Goal: Task Accomplishment & Management: Manage account settings

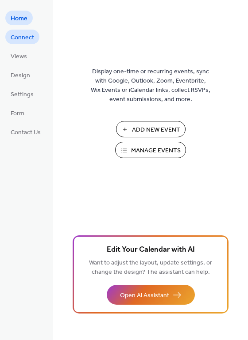
click at [31, 38] on span "Connect" at bounding box center [22, 37] width 23 height 9
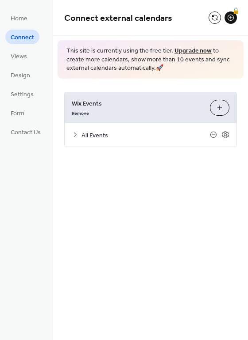
click at [95, 134] on span "All Events" at bounding box center [145, 135] width 128 height 9
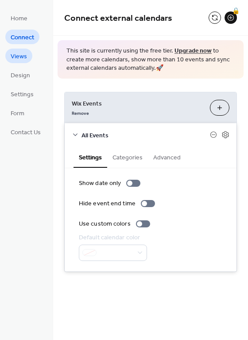
click at [15, 58] on span "Views" at bounding box center [19, 56] width 16 height 9
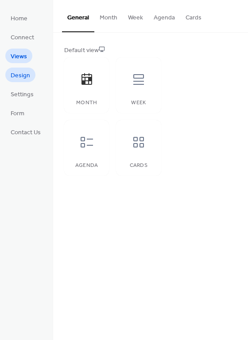
click at [15, 73] on span "Design" at bounding box center [20, 75] width 19 height 9
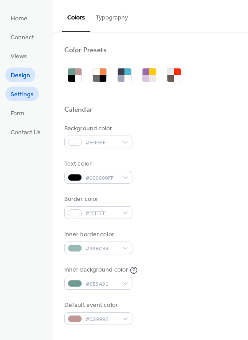
click at [16, 88] on link "Settings" at bounding box center [22, 94] width 34 height 15
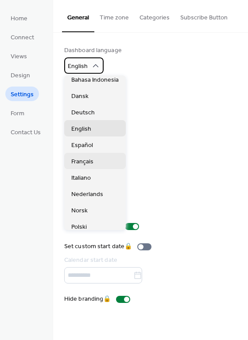
scroll to position [22, 0]
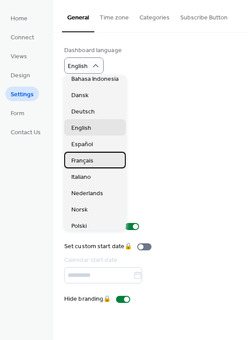
click at [87, 160] on span "Français" at bounding box center [82, 160] width 22 height 9
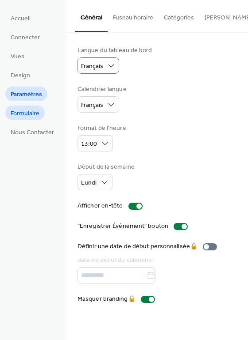
click at [28, 111] on span "Formulaire" at bounding box center [25, 113] width 29 height 9
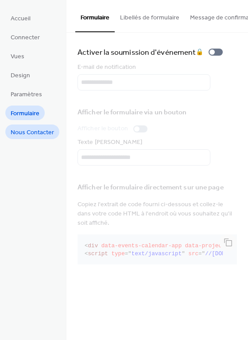
click at [31, 129] on span "Nous Contacter" at bounding box center [32, 132] width 43 height 9
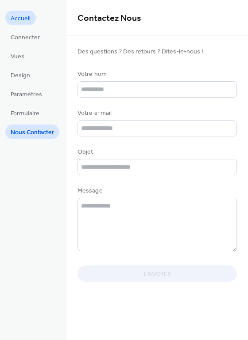
click at [18, 17] on span "Accueil" at bounding box center [21, 18] width 20 height 9
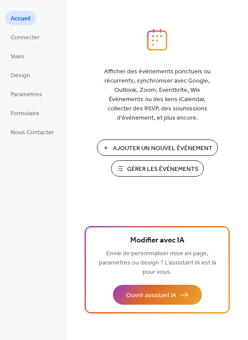
click at [151, 170] on span "Gérer les Événements" at bounding box center [162, 169] width 71 height 9
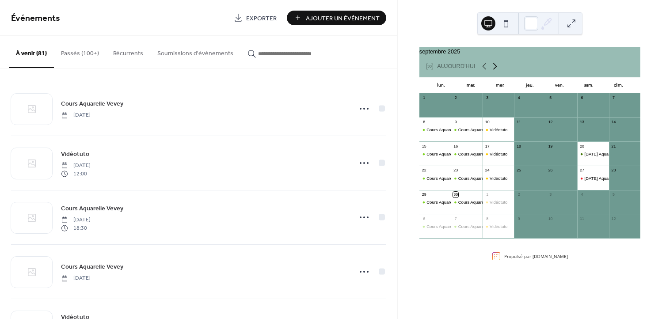
click at [492, 69] on icon at bounding box center [495, 66] width 11 height 11
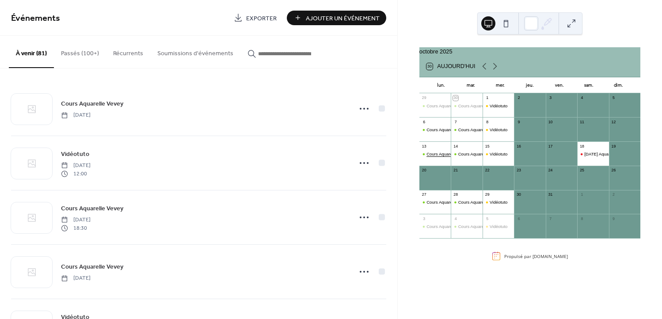
click at [442, 157] on div "Cours Aquarelle Vevey" at bounding box center [448, 154] width 43 height 6
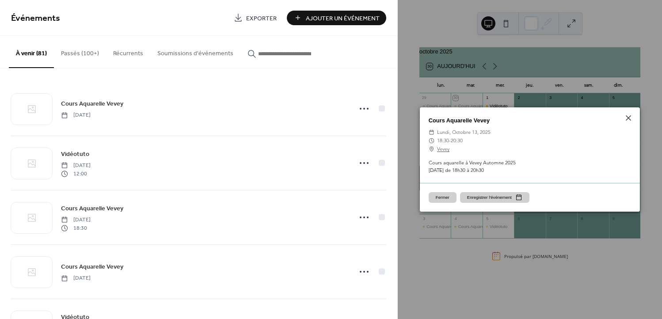
click at [438, 197] on button "Fermer" at bounding box center [443, 197] width 28 height 11
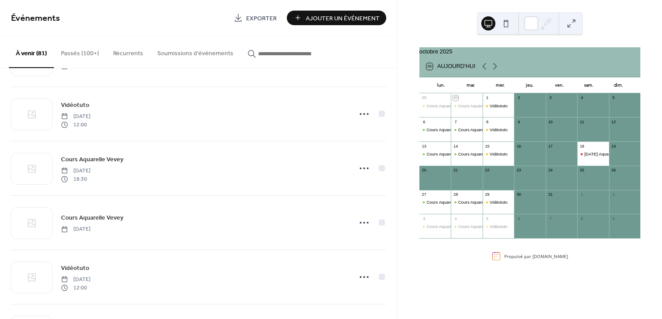
scroll to position [214, 0]
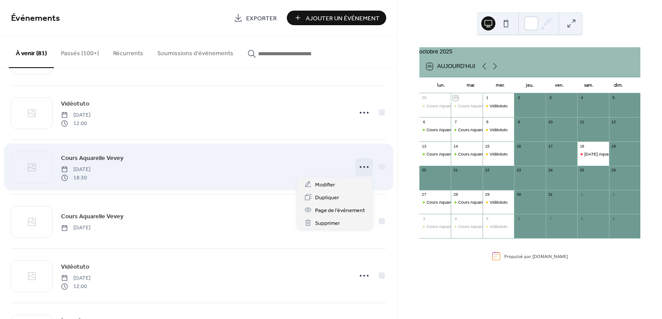
click at [361, 164] on icon at bounding box center [364, 167] width 14 height 14
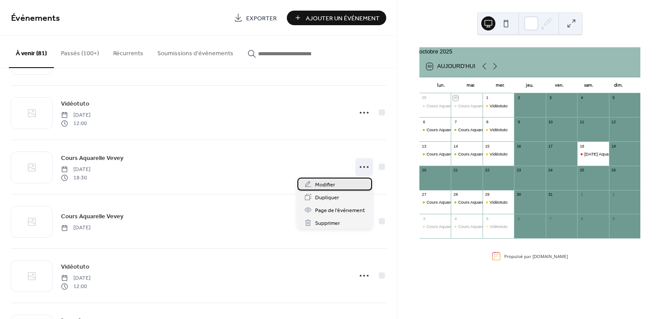
click at [337, 185] on div "Modifier" at bounding box center [334, 184] width 75 height 13
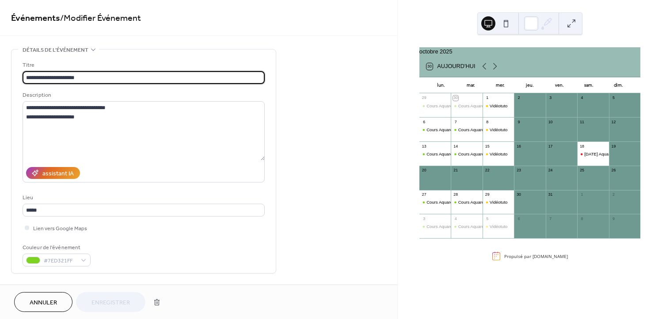
click at [47, 298] on span "Annuler" at bounding box center [43, 302] width 27 height 9
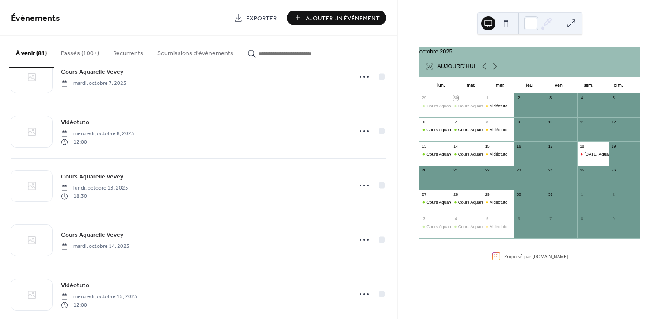
scroll to position [196, 0]
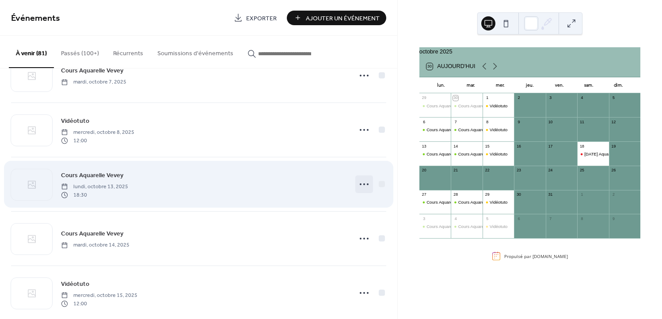
click at [363, 182] on icon at bounding box center [364, 184] width 14 height 14
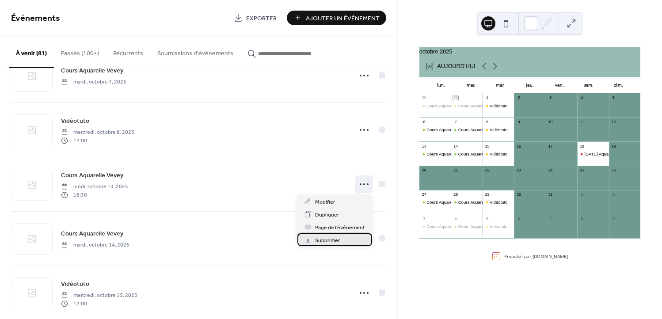
click at [343, 239] on div "Supprimer" at bounding box center [334, 239] width 75 height 13
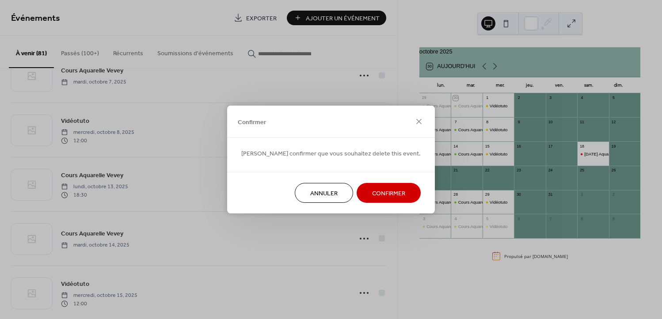
click at [372, 189] on span "Confirmer" at bounding box center [388, 193] width 33 height 9
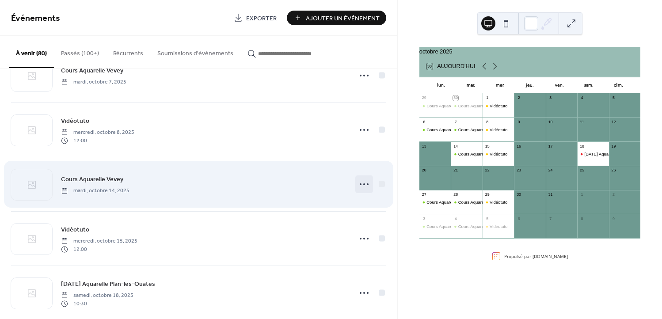
click at [361, 183] on icon at bounding box center [364, 184] width 14 height 14
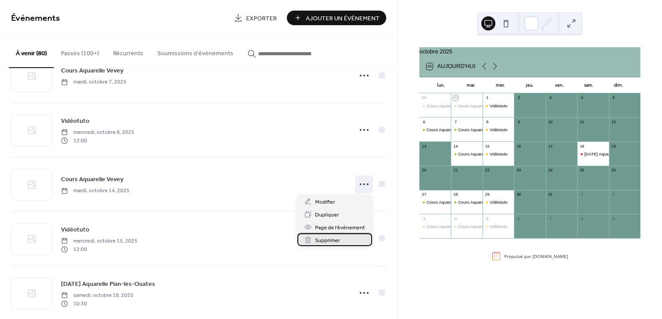
click at [343, 239] on div "Supprimer" at bounding box center [334, 239] width 75 height 13
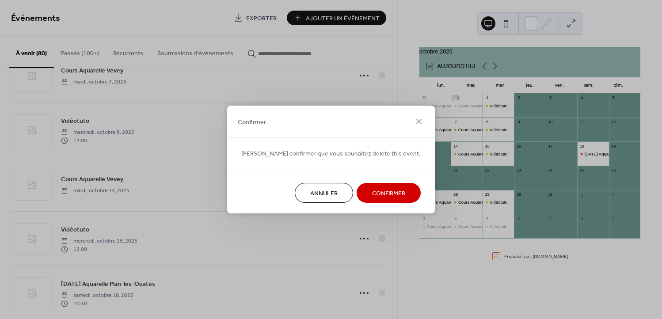
click at [372, 194] on span "Confirmer" at bounding box center [388, 193] width 33 height 9
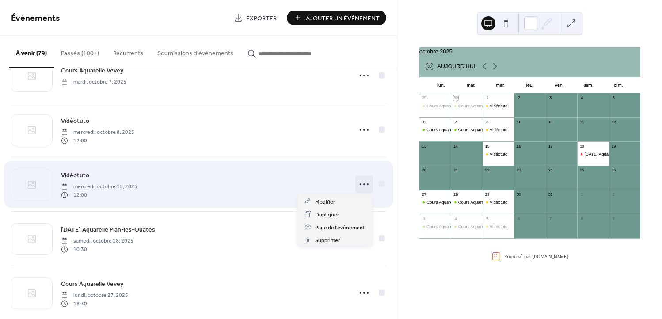
click at [360, 183] on icon at bounding box center [364, 184] width 14 height 14
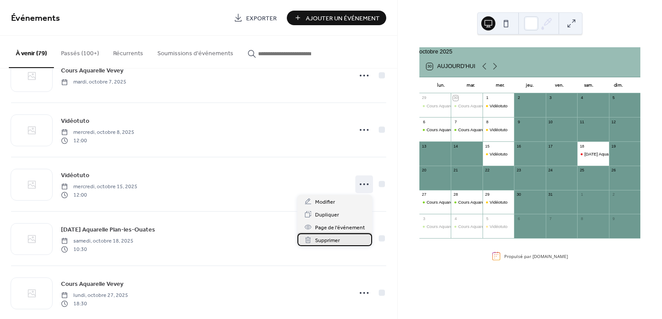
click at [345, 237] on div "Supprimer" at bounding box center [334, 239] width 75 height 13
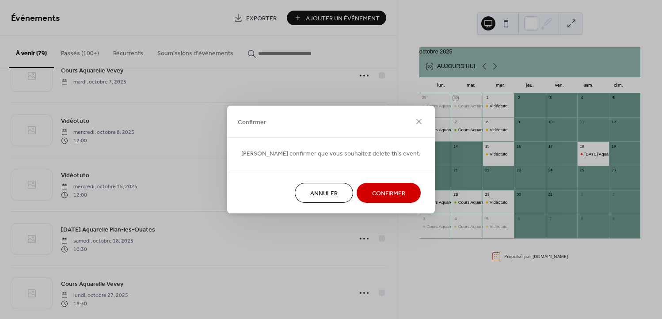
click at [372, 191] on span "Confirmer" at bounding box center [388, 193] width 33 height 9
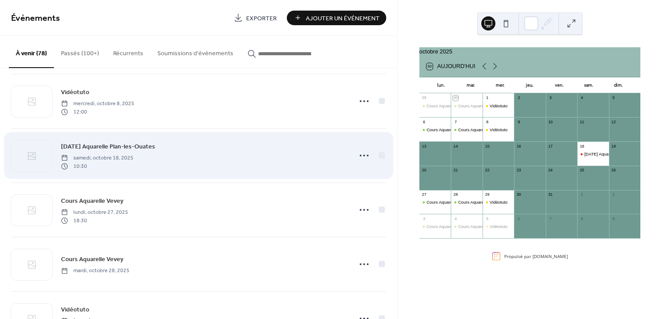
scroll to position [226, 0]
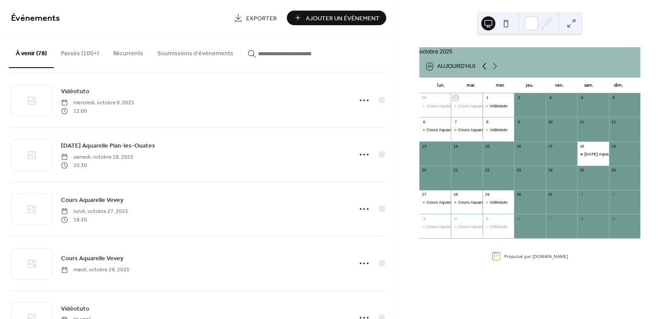
click at [485, 68] on icon at bounding box center [484, 66] width 11 height 11
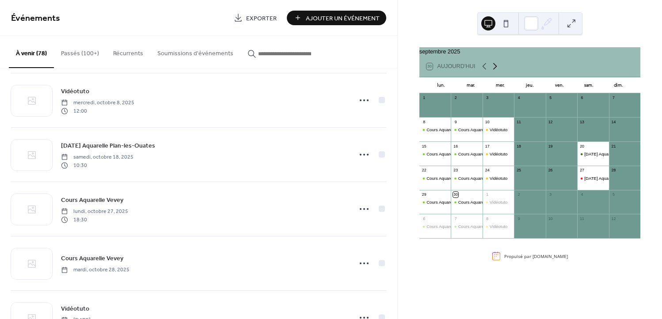
click at [495, 69] on icon at bounding box center [495, 66] width 11 height 11
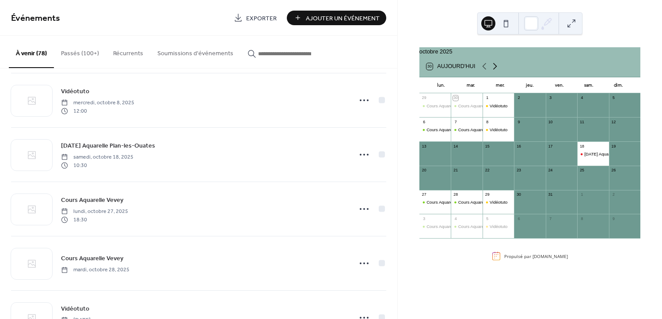
click at [492, 68] on icon at bounding box center [495, 66] width 11 height 11
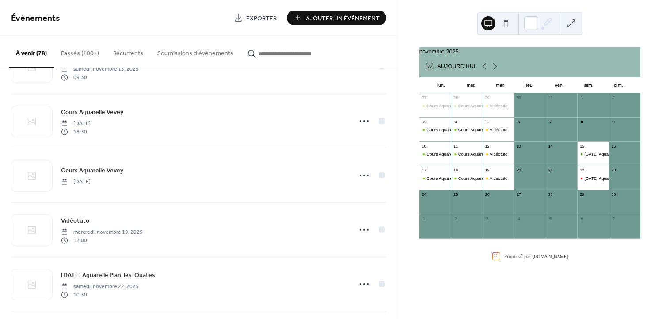
scroll to position [858, 0]
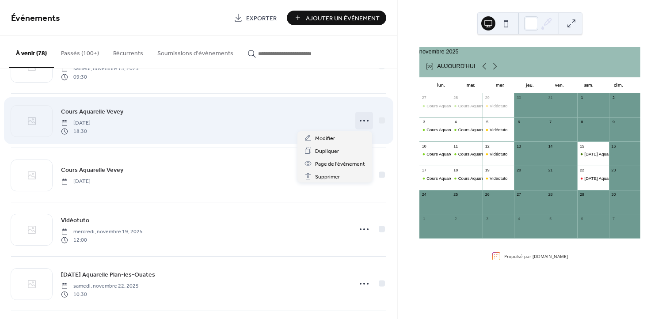
click at [362, 118] on icon at bounding box center [364, 121] width 14 height 14
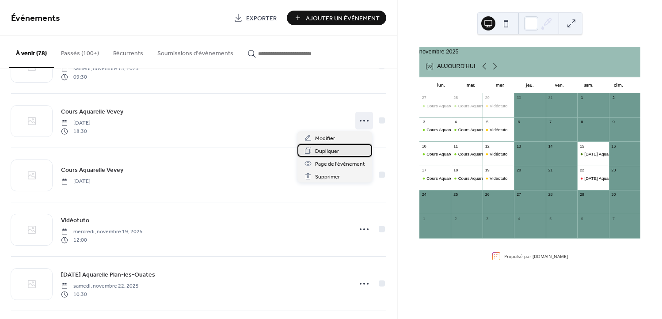
click at [340, 149] on div "Dupliquer" at bounding box center [334, 150] width 75 height 13
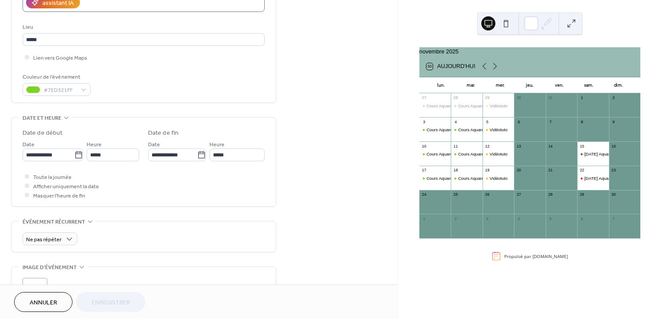
scroll to position [167, 0]
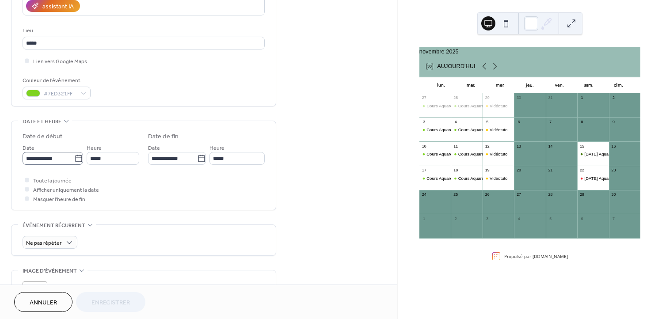
click at [78, 159] on icon at bounding box center [78, 158] width 9 height 9
click at [74, 159] on input "**********" at bounding box center [49, 158] width 52 height 13
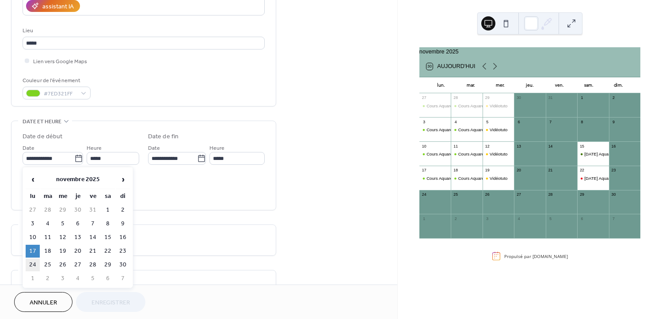
click at [32, 263] on td "24" at bounding box center [33, 265] width 14 height 13
type input "**********"
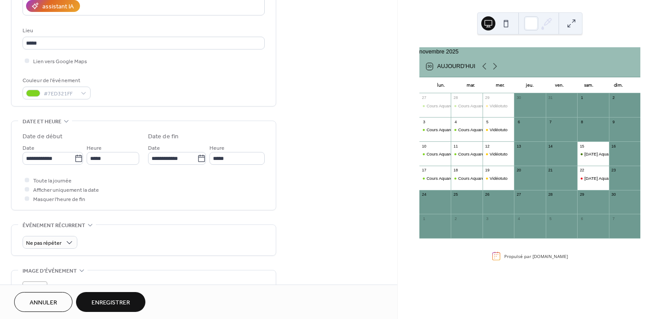
click at [118, 298] on span "Enregistrer" at bounding box center [111, 302] width 38 height 9
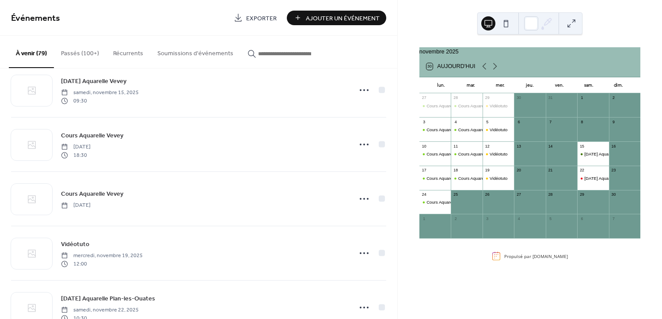
scroll to position [836, 0]
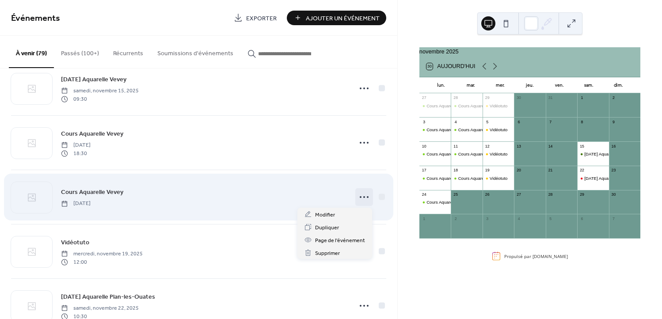
click at [357, 195] on icon at bounding box center [364, 197] width 14 height 14
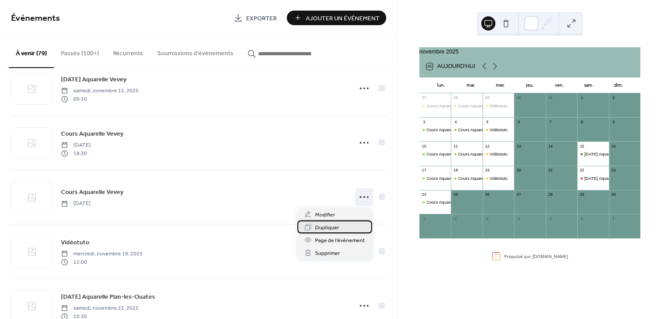
click at [342, 226] on div "Dupliquer" at bounding box center [334, 227] width 75 height 13
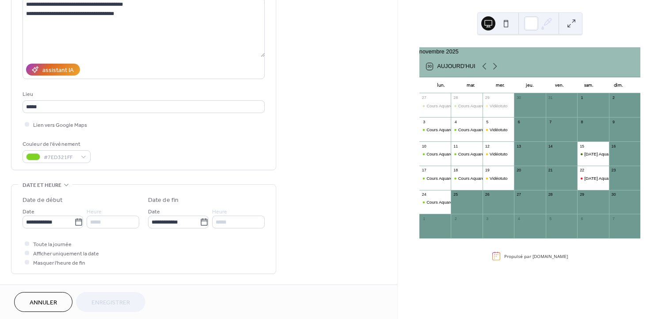
scroll to position [110, 0]
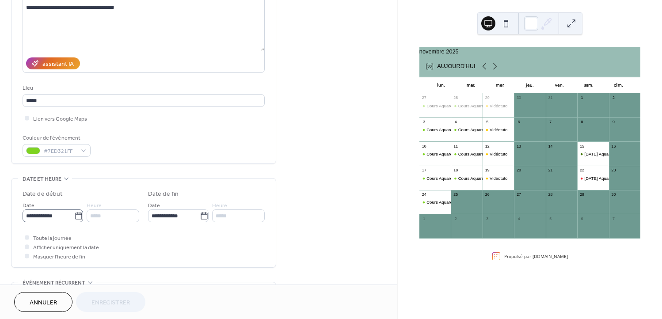
click at [75, 215] on icon at bounding box center [78, 216] width 9 height 9
click at [74, 215] on input "**********" at bounding box center [49, 216] width 52 height 13
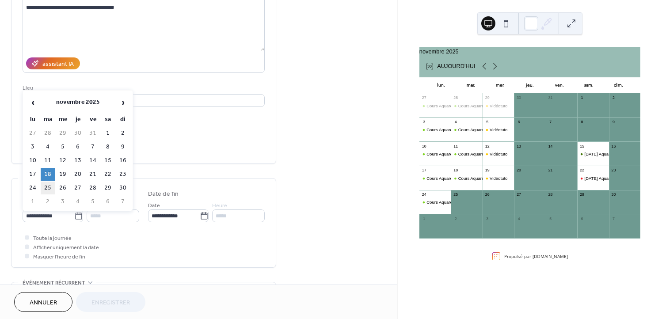
click at [46, 184] on td "25" at bounding box center [48, 188] width 14 height 13
type input "**********"
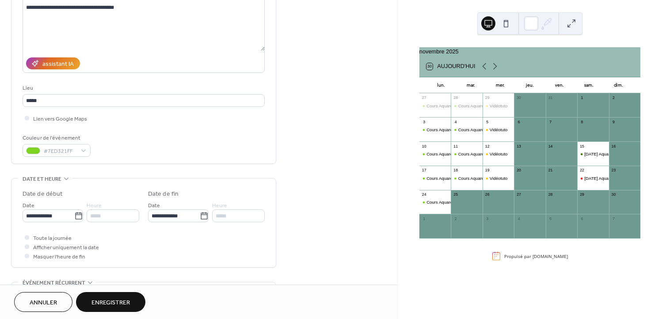
click at [117, 305] on span "Enregistrer" at bounding box center [111, 302] width 38 height 9
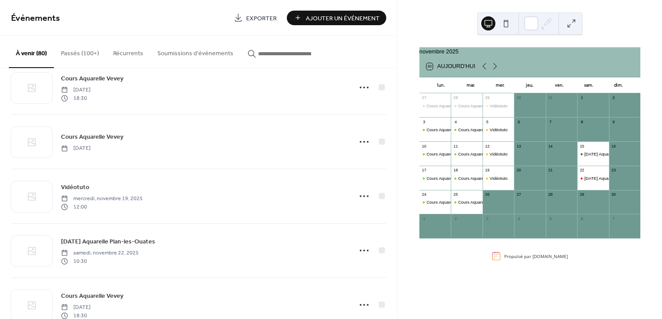
scroll to position [888, 0]
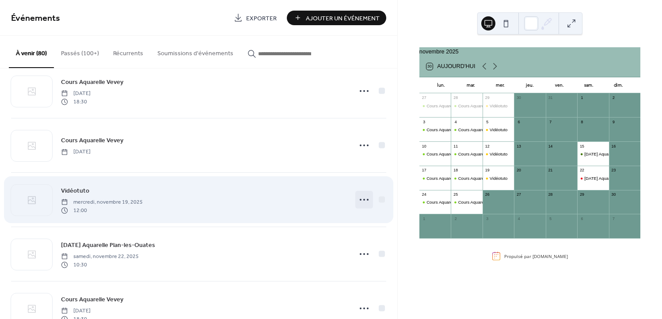
click at [361, 197] on icon at bounding box center [364, 200] width 14 height 14
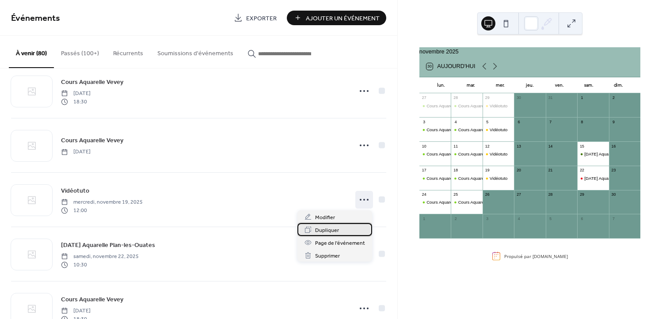
click at [343, 229] on div "Dupliquer" at bounding box center [334, 229] width 75 height 13
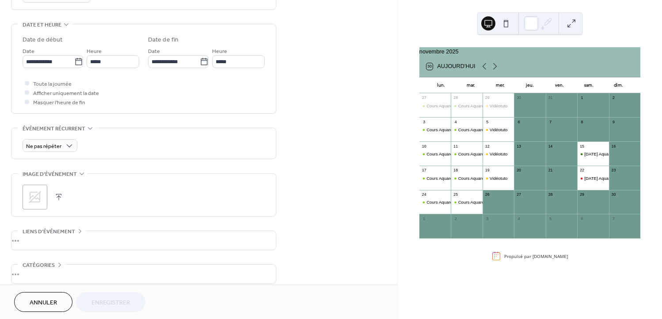
scroll to position [299, 0]
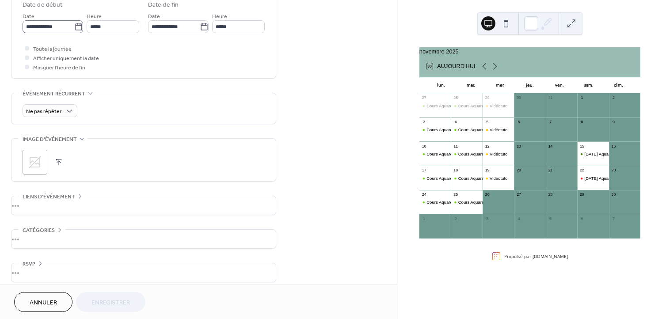
click at [75, 26] on icon at bounding box center [78, 26] width 7 height 7
click at [73, 26] on input "**********" at bounding box center [49, 26] width 52 height 13
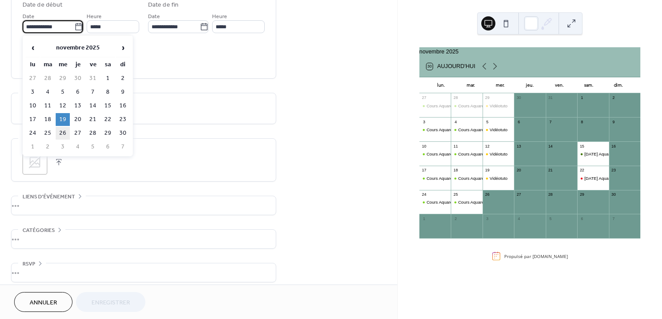
click at [63, 132] on td "26" at bounding box center [63, 133] width 14 height 13
type input "**********"
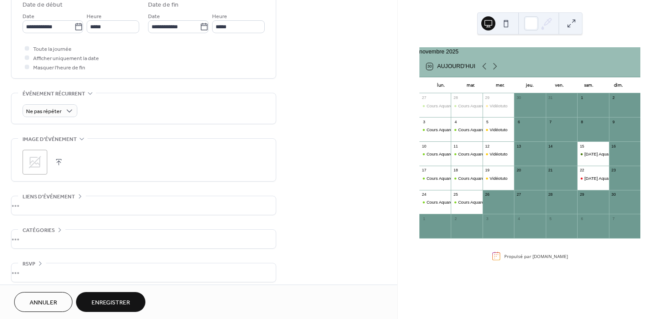
click at [119, 304] on span "Enregistrer" at bounding box center [111, 302] width 38 height 9
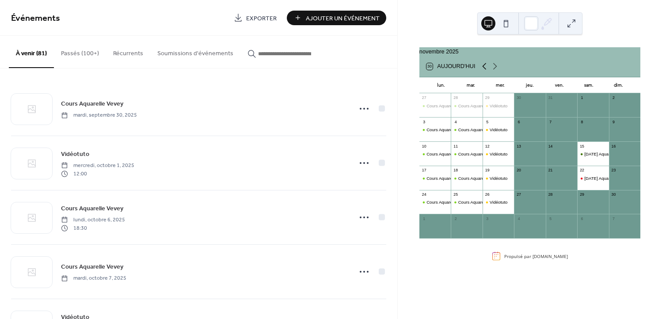
click at [484, 69] on icon at bounding box center [484, 66] width 11 height 11
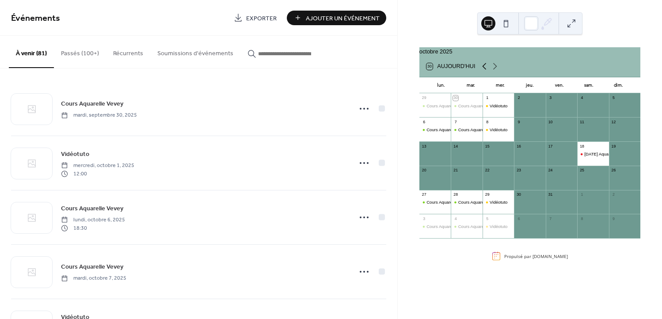
click at [484, 71] on icon at bounding box center [484, 66] width 11 height 11
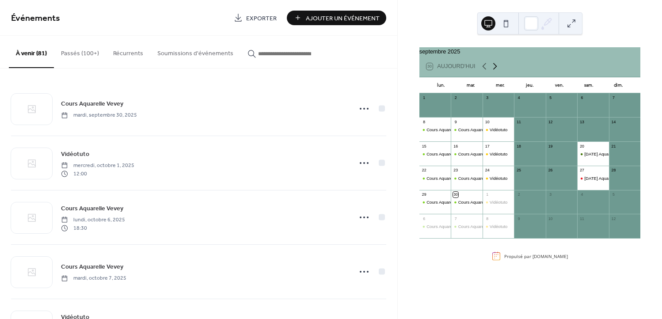
click at [493, 70] on icon at bounding box center [495, 66] width 11 height 11
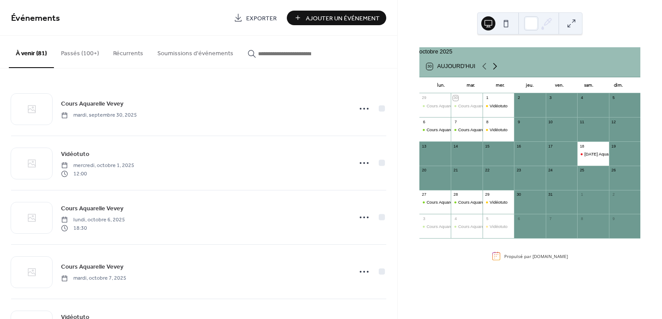
click at [493, 70] on icon at bounding box center [495, 66] width 11 height 11
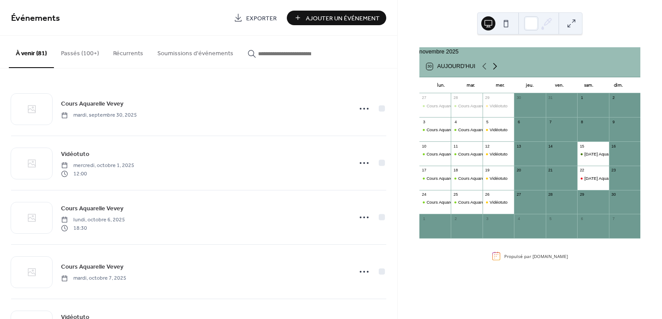
click at [493, 70] on icon at bounding box center [495, 66] width 11 height 11
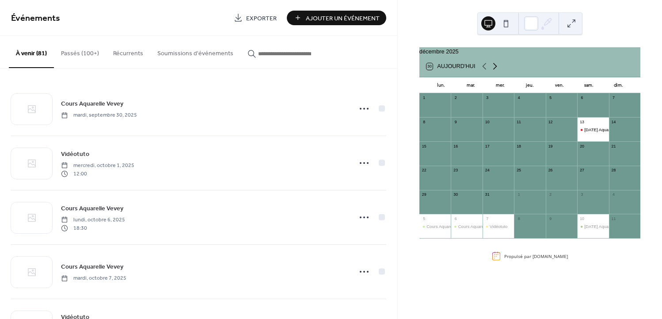
click at [493, 70] on icon at bounding box center [495, 66] width 11 height 11
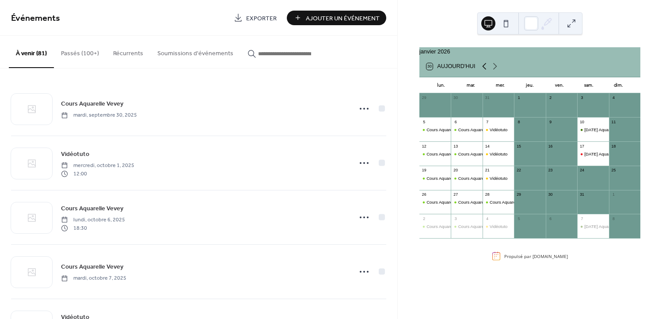
click at [483, 70] on icon at bounding box center [484, 66] width 4 height 7
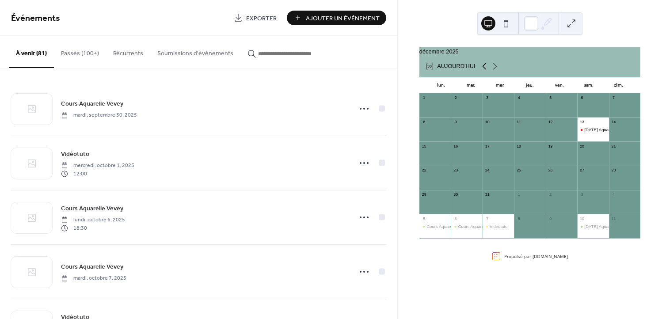
click at [483, 70] on icon at bounding box center [484, 66] width 4 height 7
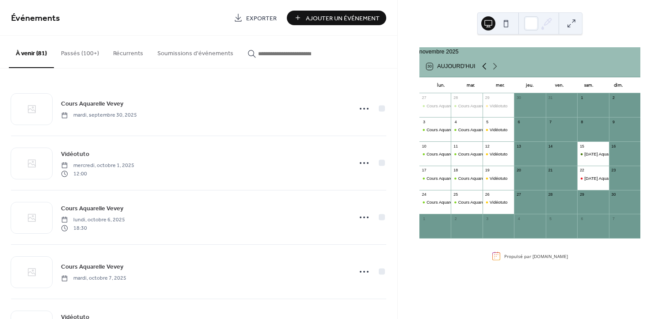
click at [483, 70] on icon at bounding box center [484, 66] width 4 height 7
